Goal: Transaction & Acquisition: Obtain resource

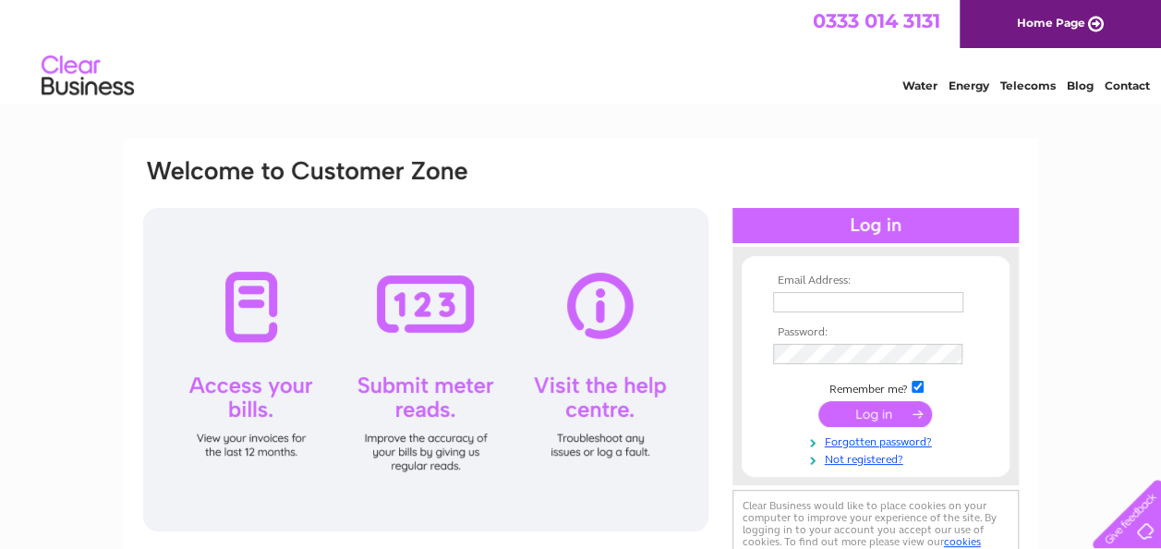
type input "Accounts@axisboats.co.uk"
click at [876, 416] on input "submit" at bounding box center [876, 414] width 114 height 26
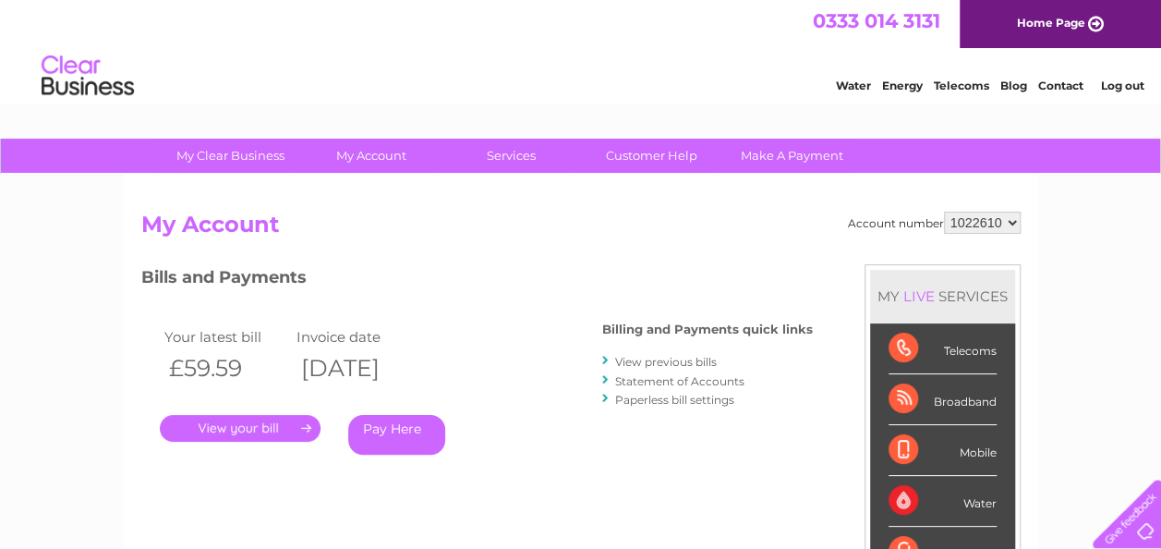
click at [980, 224] on select "1022610 1022613" at bounding box center [982, 223] width 77 height 22
select select "1022613"
click at [944, 212] on select "1022610 1022613" at bounding box center [982, 223] width 77 height 22
click at [268, 432] on link "." at bounding box center [240, 428] width 161 height 27
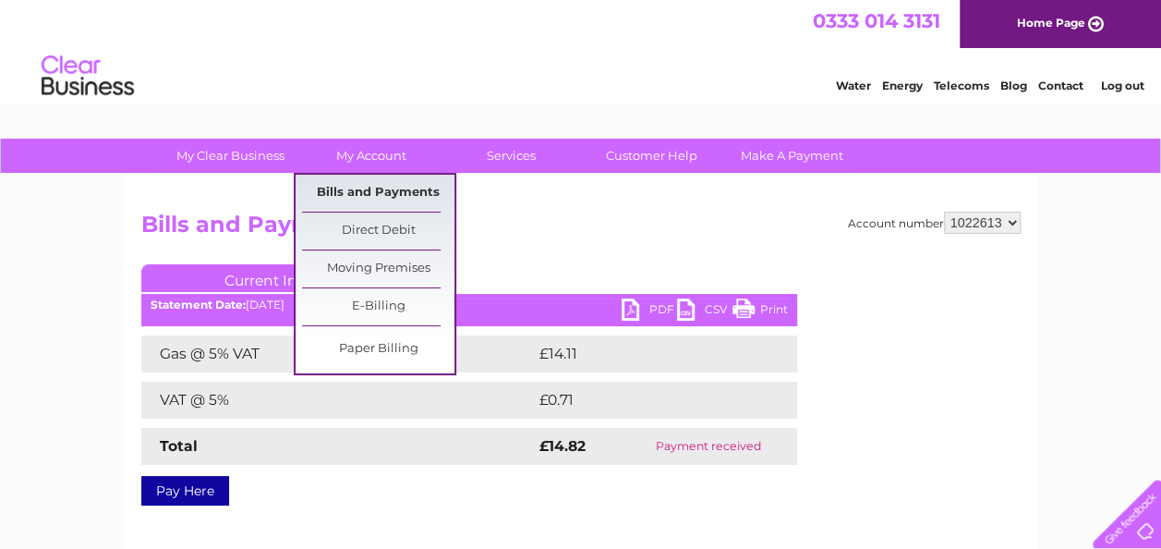
click at [387, 194] on link "Bills and Payments" at bounding box center [378, 193] width 152 height 37
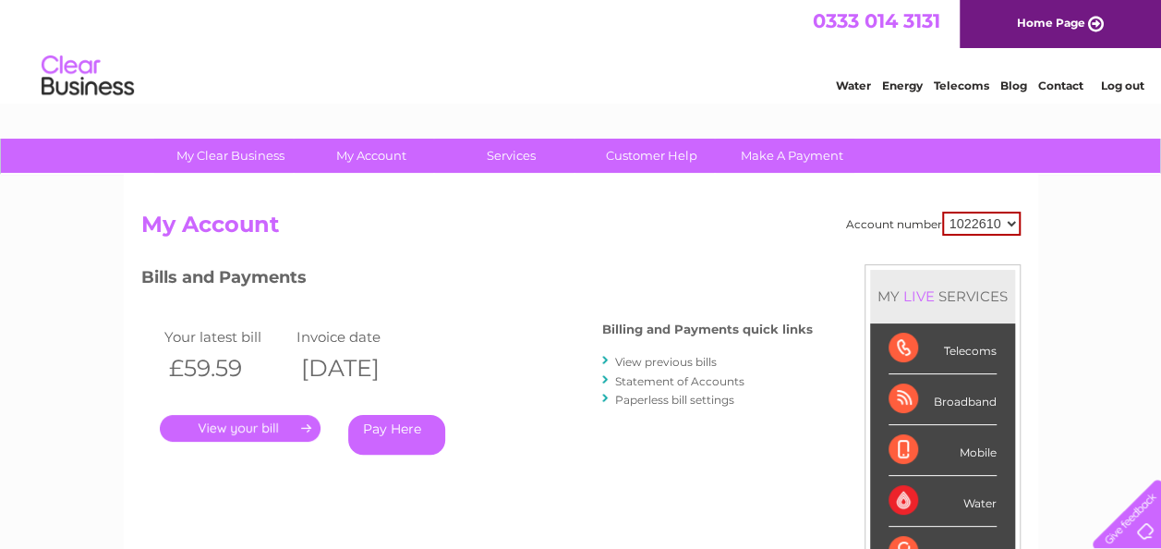
click at [987, 229] on select "1022610 1022613" at bounding box center [981, 224] width 79 height 24
select select "1022613"
click at [942, 212] on select "1022610 1022613" at bounding box center [981, 224] width 79 height 24
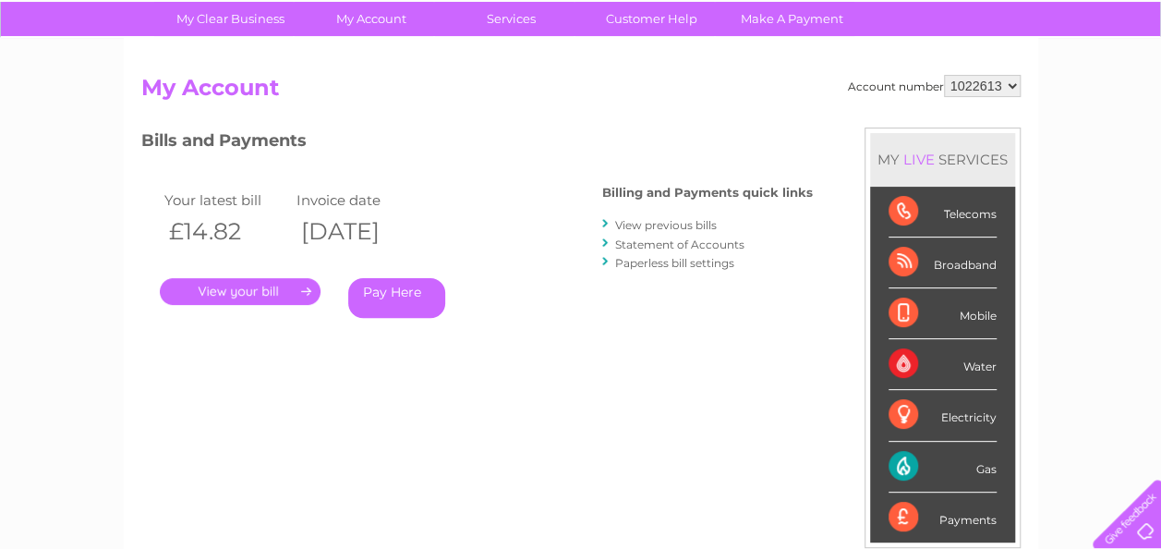
scroll to position [92, 0]
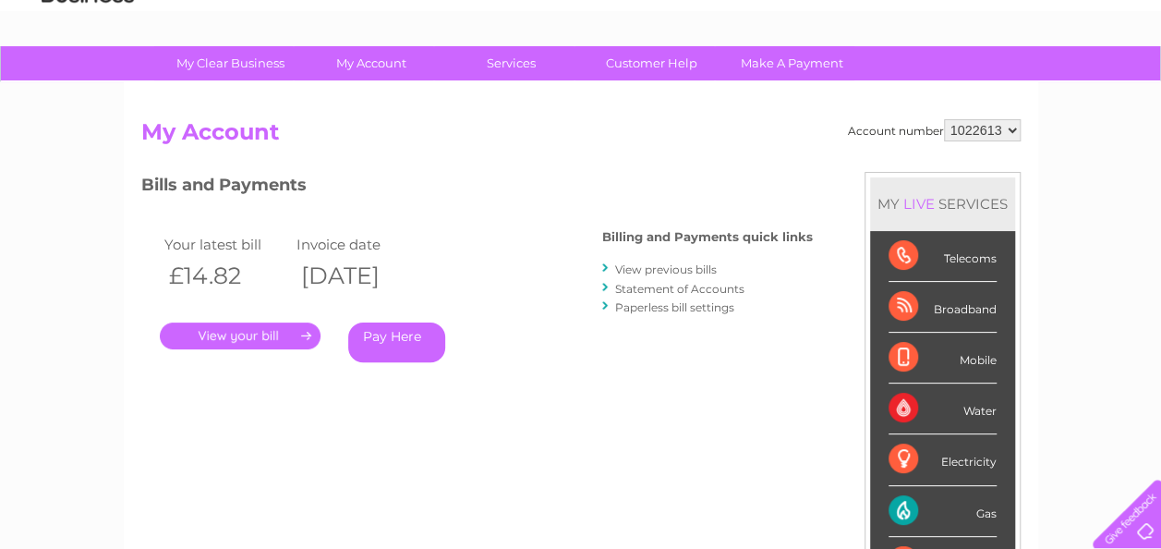
click at [641, 272] on link "View previous bills" at bounding box center [666, 269] width 102 height 14
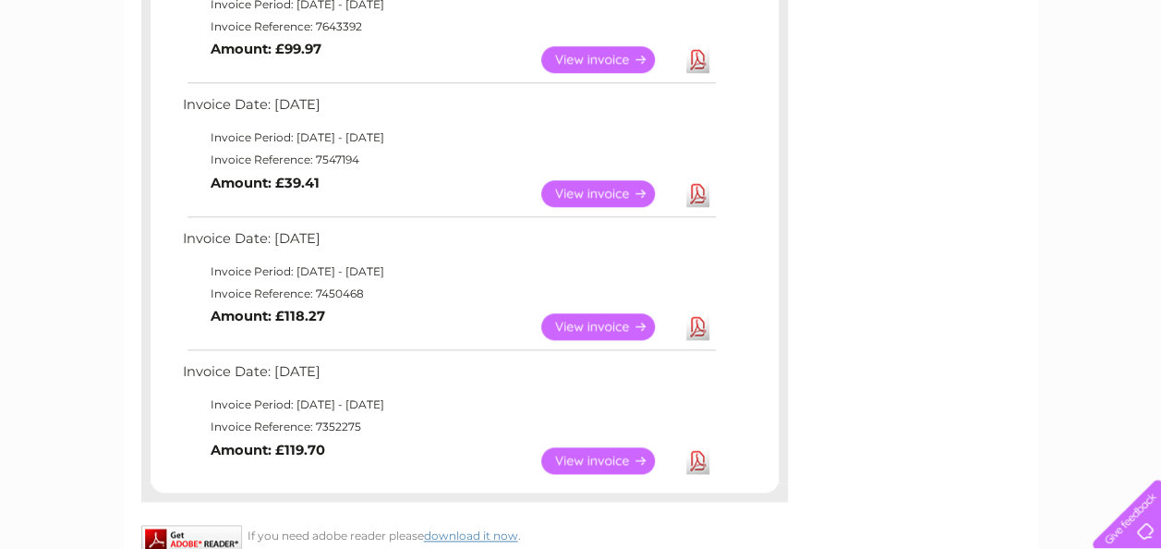
scroll to position [924, 0]
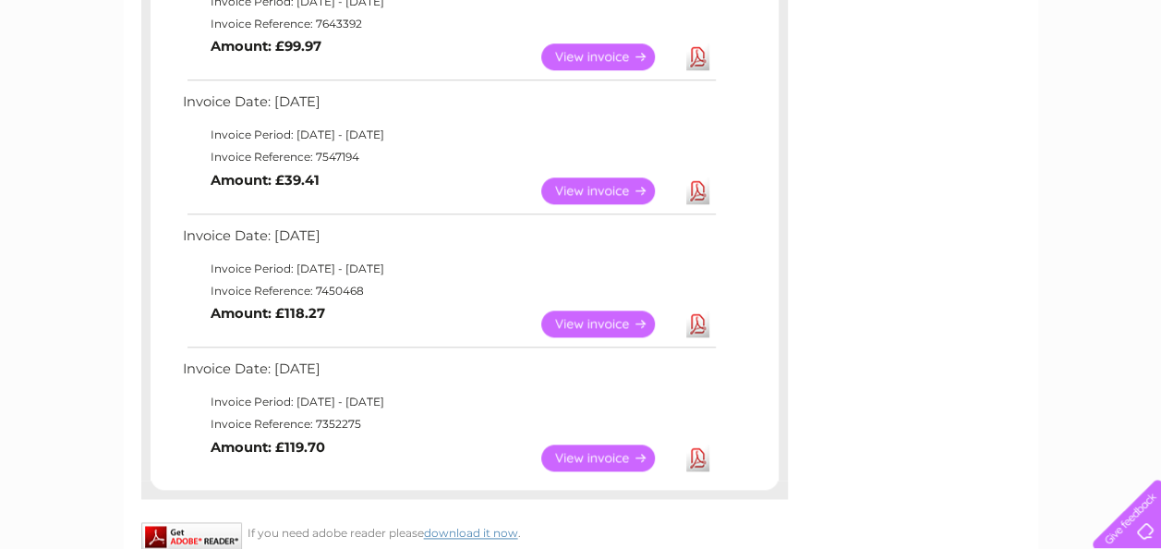
click at [603, 456] on link "View" at bounding box center [609, 457] width 136 height 27
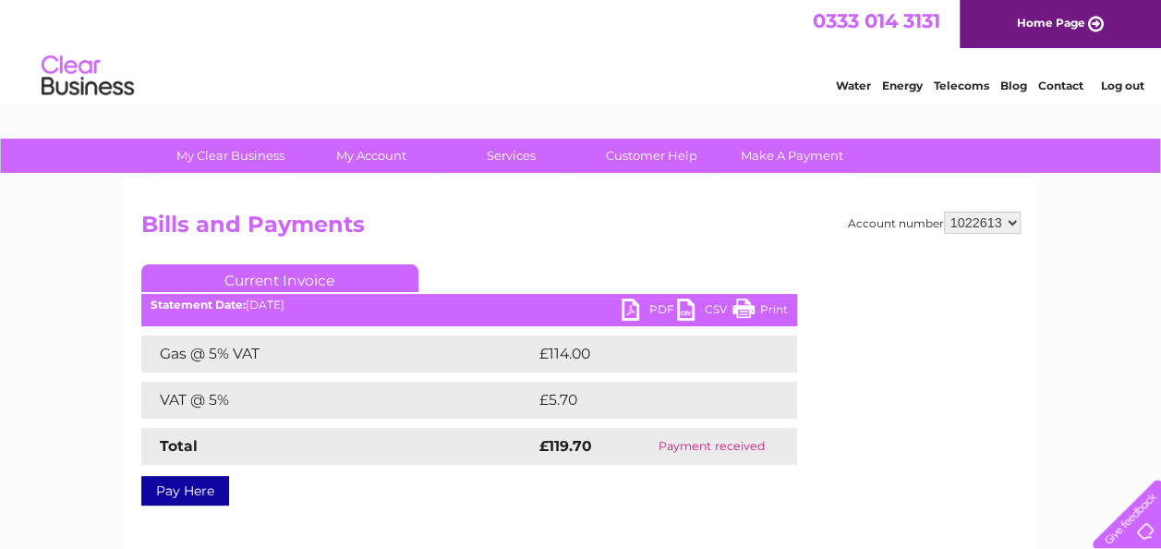
click at [643, 307] on link "PDF" at bounding box center [649, 311] width 55 height 27
